Goal: Task Accomplishment & Management: Manage account settings

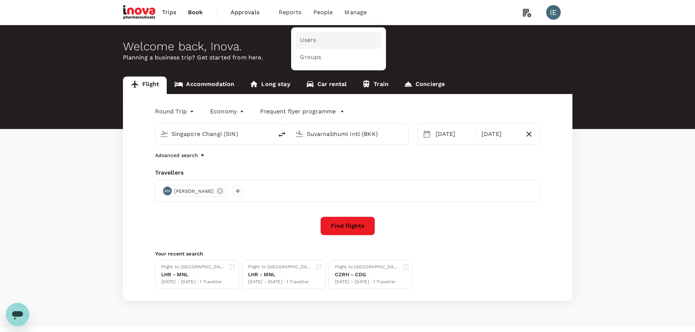
click at [315, 40] on link "Users" at bounding box center [338, 40] width 86 height 17
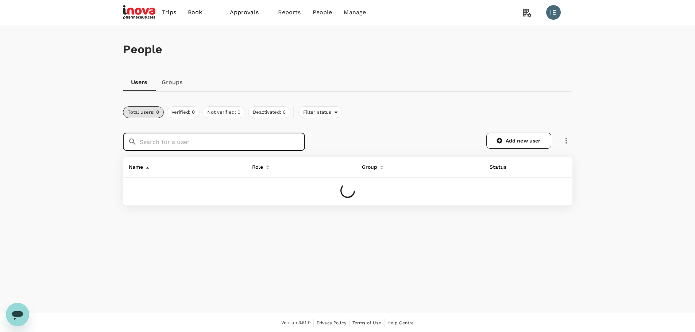
click at [216, 141] on input "text" at bounding box center [222, 142] width 165 height 18
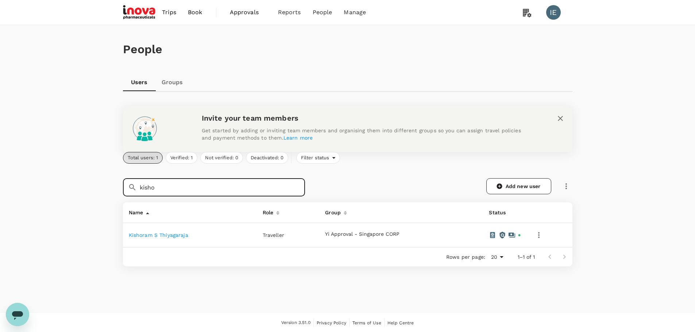
type input "kisho"
click at [158, 233] on link "Kishoram S Thiyagaraja" at bounding box center [158, 235] width 59 height 6
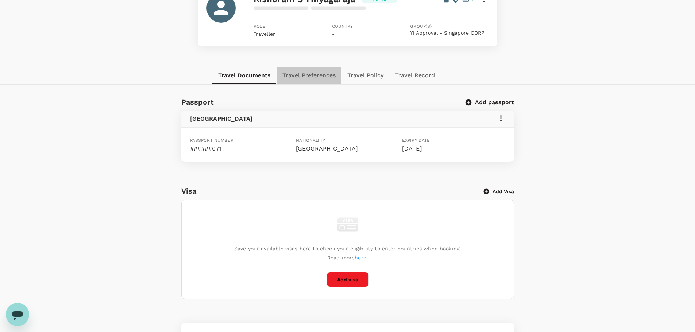
click at [300, 75] on button "Travel Preferences" at bounding box center [308, 76] width 65 height 18
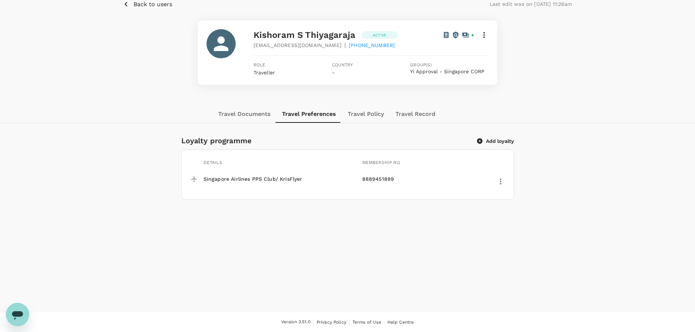
click at [363, 114] on button "Travel Policy" at bounding box center [366, 114] width 48 height 18
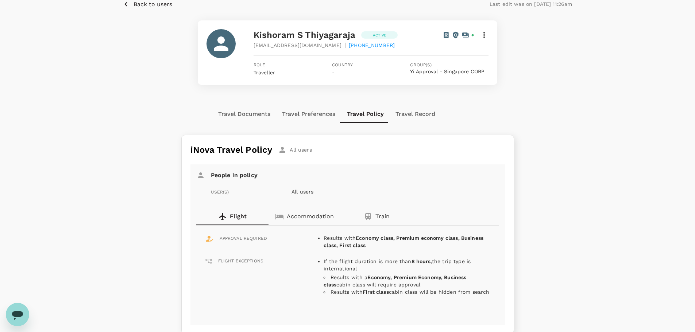
click at [304, 115] on button "Travel Preferences" at bounding box center [308, 114] width 65 height 18
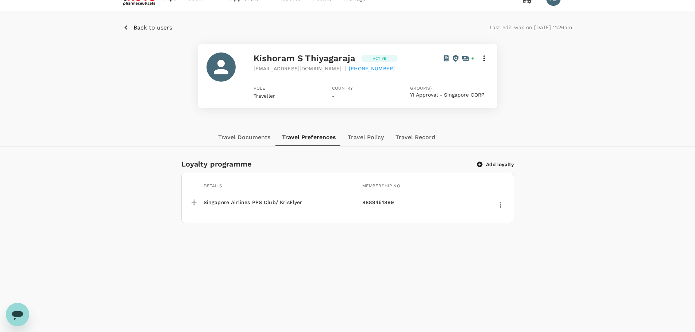
scroll to position [0, 0]
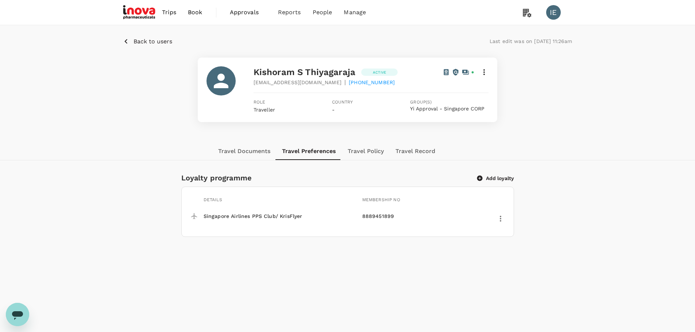
click at [293, 74] on span "Kishoram S Thiyagaraja" at bounding box center [304, 72] width 102 height 10
click at [130, 40] on icon "button" at bounding box center [125, 41] width 9 height 9
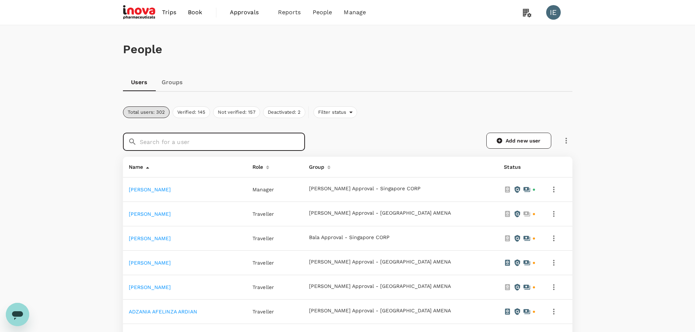
click at [222, 144] on input "text" at bounding box center [222, 142] width 165 height 18
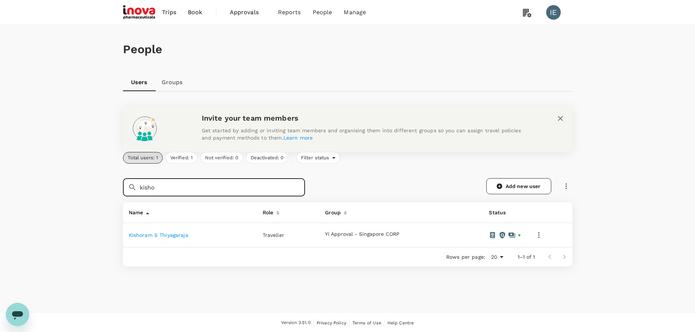
type input "kisho"
click at [180, 233] on link "Kishoram S Thiyagaraja" at bounding box center [158, 235] width 59 height 6
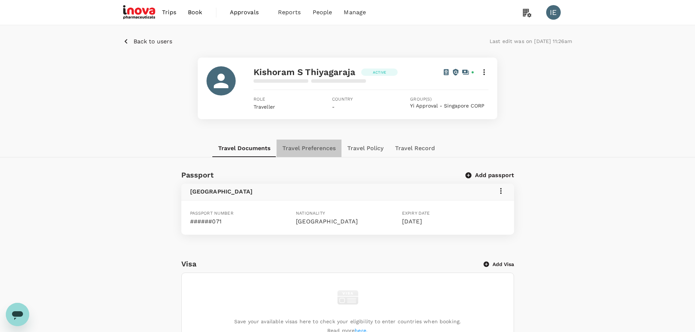
click at [317, 147] on button "Travel Preferences" at bounding box center [308, 149] width 65 height 18
